Goal: Task Accomplishment & Management: Use online tool/utility

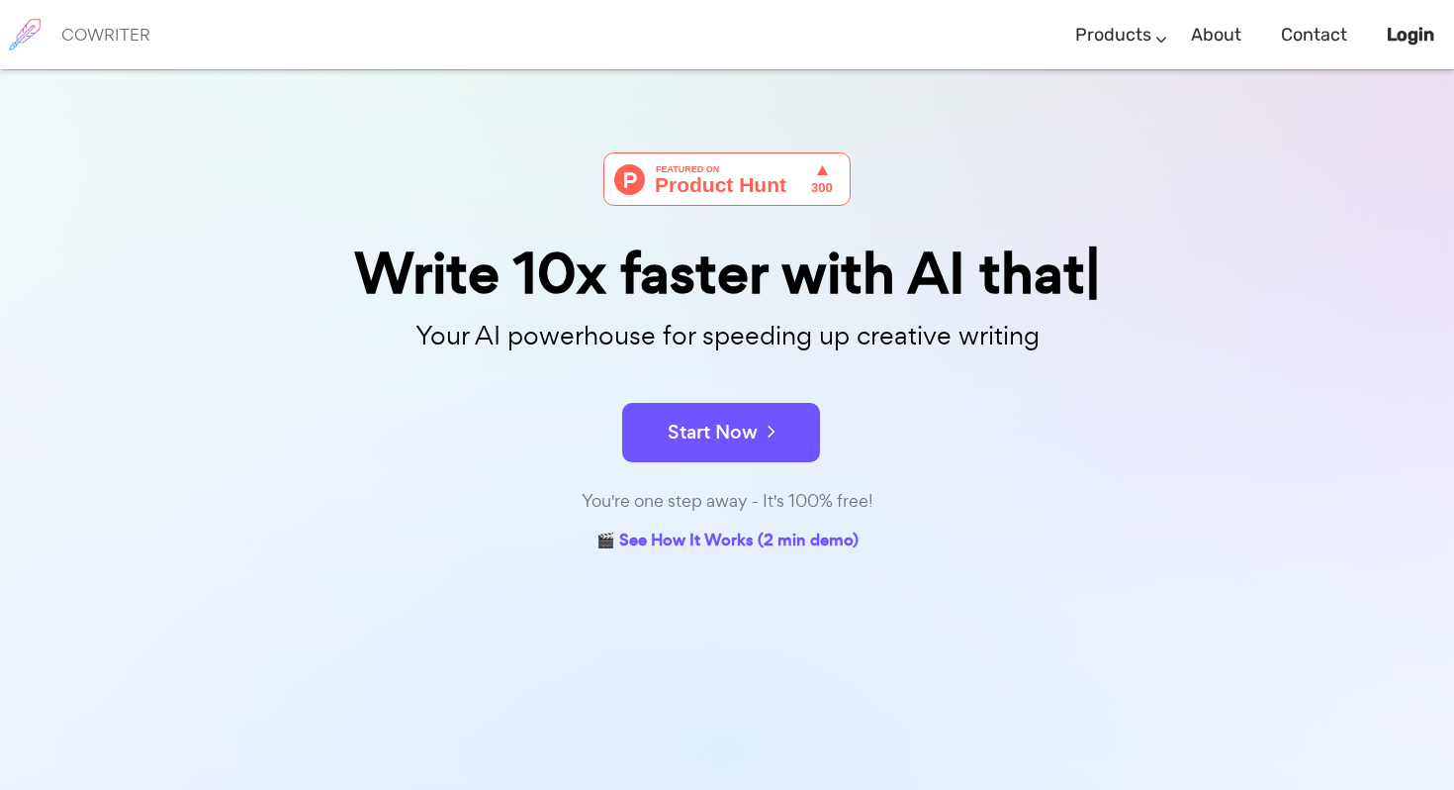
scroll to position [17, 0]
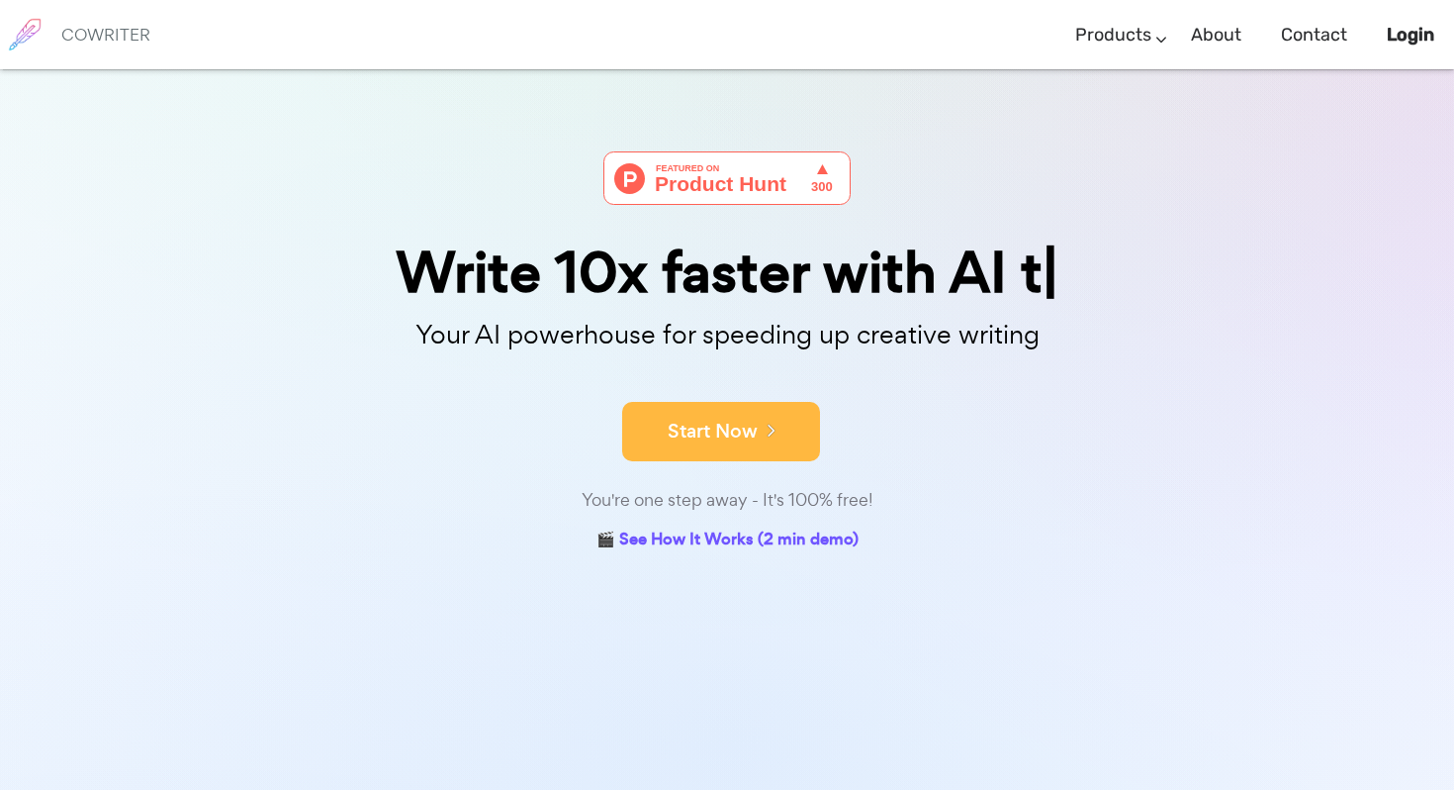
click at [688, 447] on button "Start Now" at bounding box center [721, 431] width 198 height 59
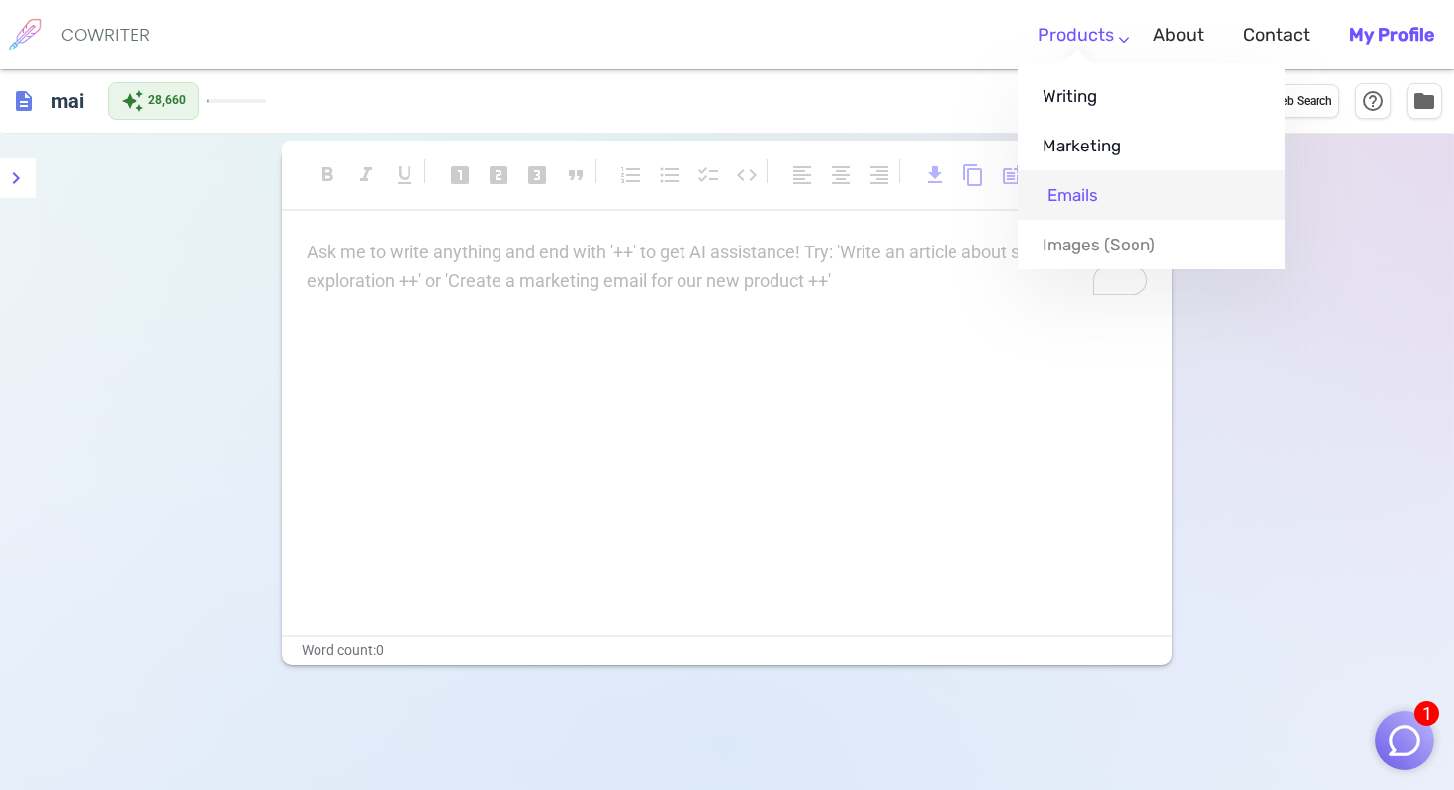
click at [1106, 196] on link "Emails" at bounding box center [1151, 194] width 267 height 49
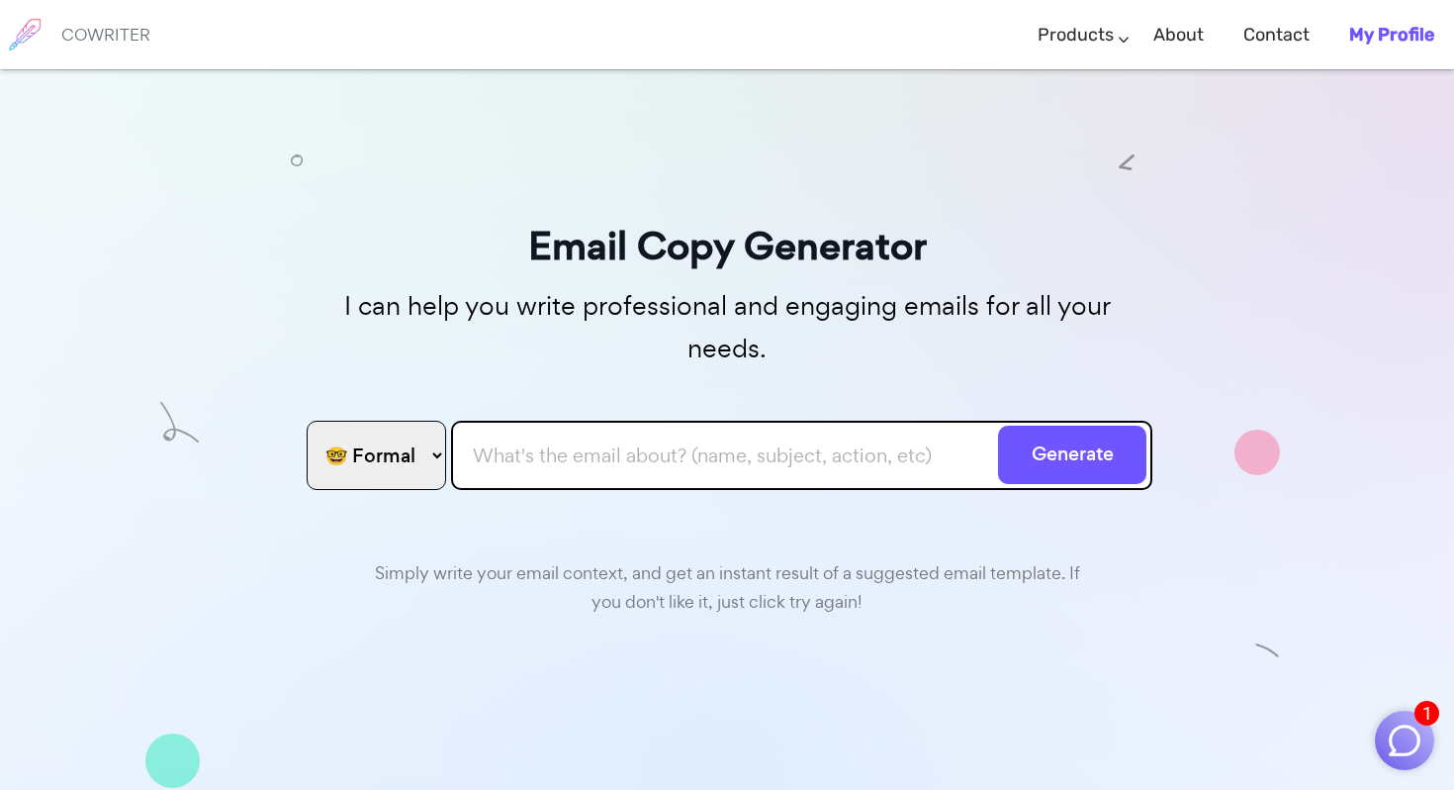
click at [406, 428] on select "🤓 Formal 😊 Friendly 😂 Funny 🥹 Emotional 😊 Sweet 🥸 Bold" at bounding box center [377, 455] width 140 height 69
